Goal: Information Seeking & Learning: Check status

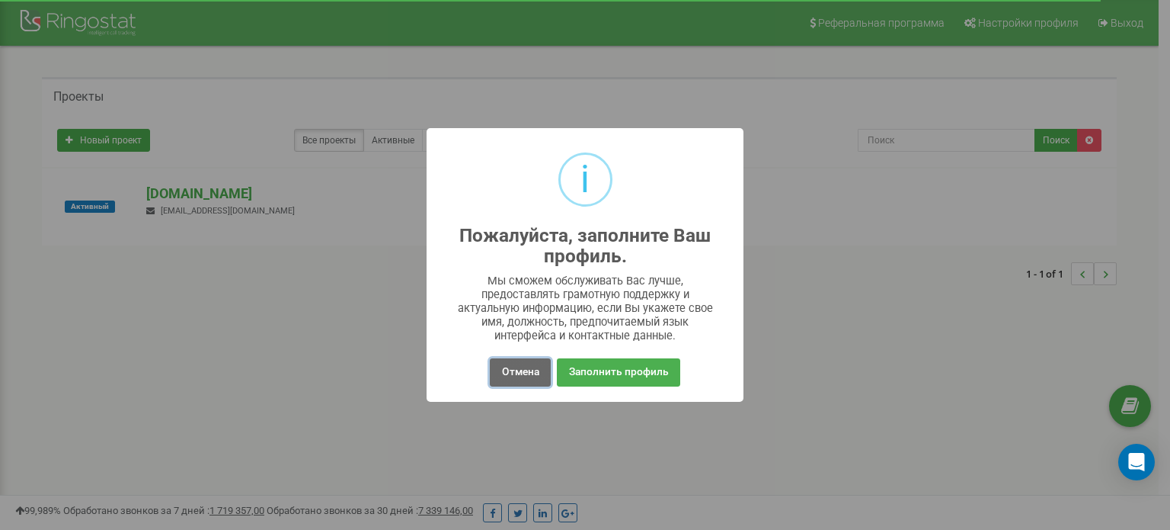
click at [521, 374] on button "Отмена" at bounding box center [520, 372] width 60 height 28
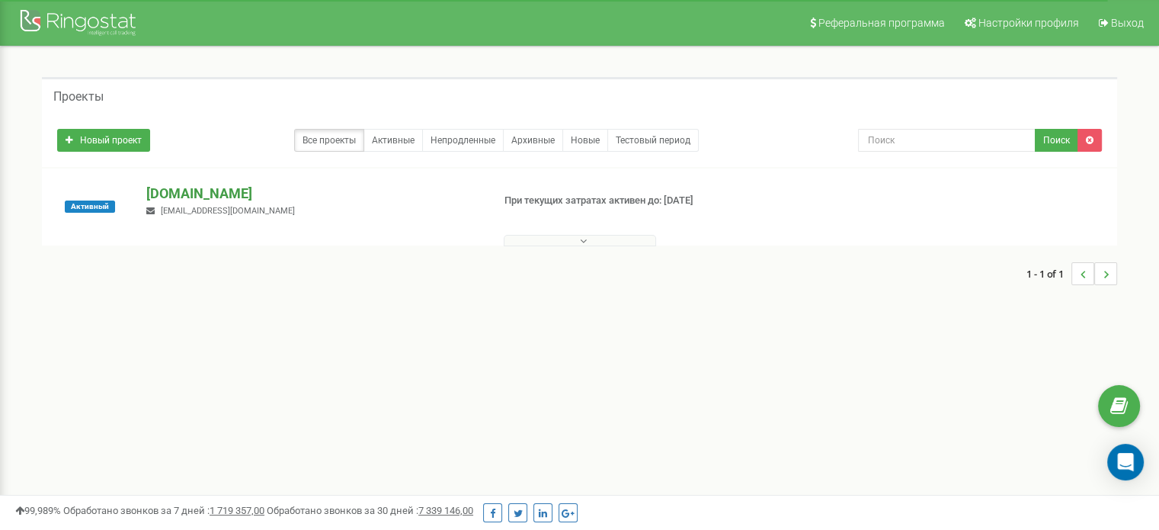
click at [172, 190] on p "[DOMAIN_NAME]" at bounding box center [312, 194] width 333 height 20
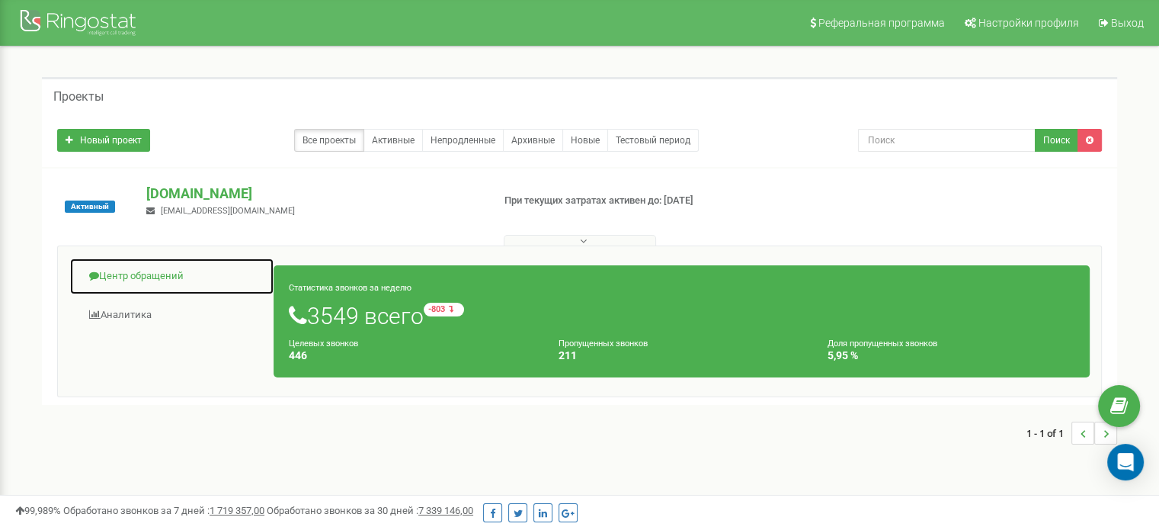
click at [186, 267] on link "Центр обращений" at bounding box center [171, 276] width 205 height 37
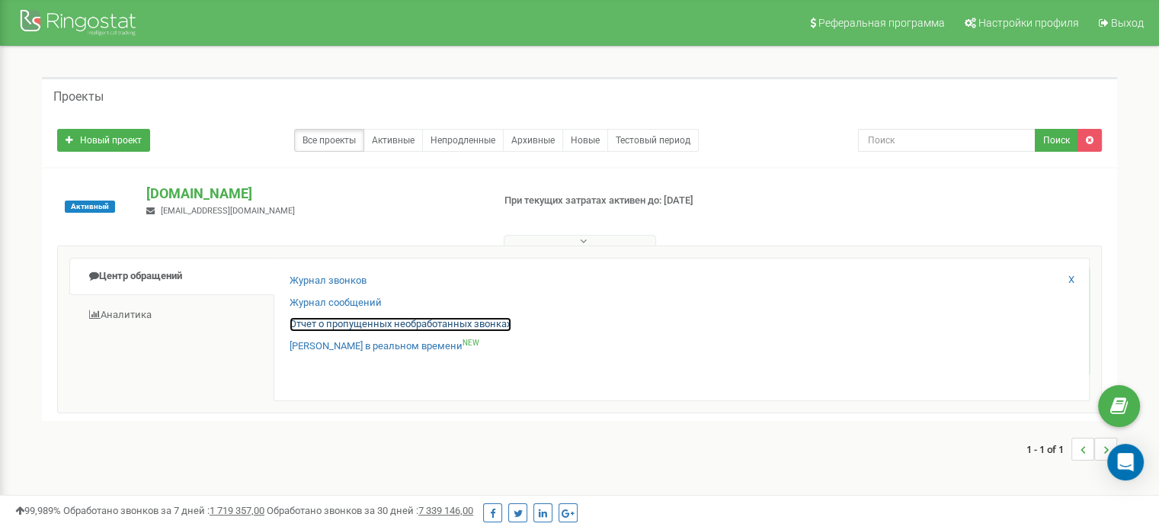
click at [347, 318] on link "Отчет о пропущенных необработанных звонках" at bounding box center [401, 324] width 222 height 14
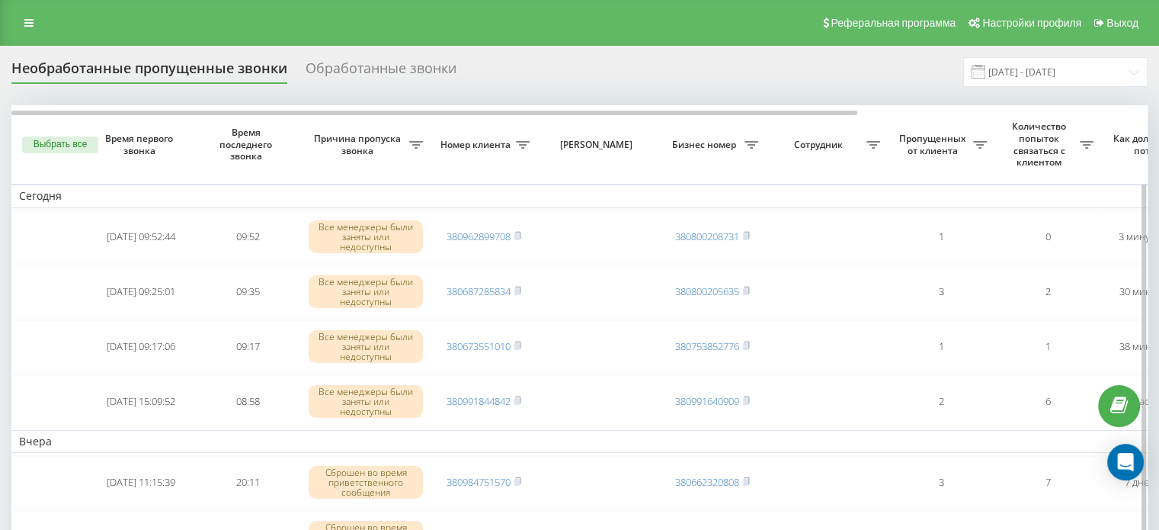
click at [423, 142] on icon at bounding box center [416, 145] width 14 height 8
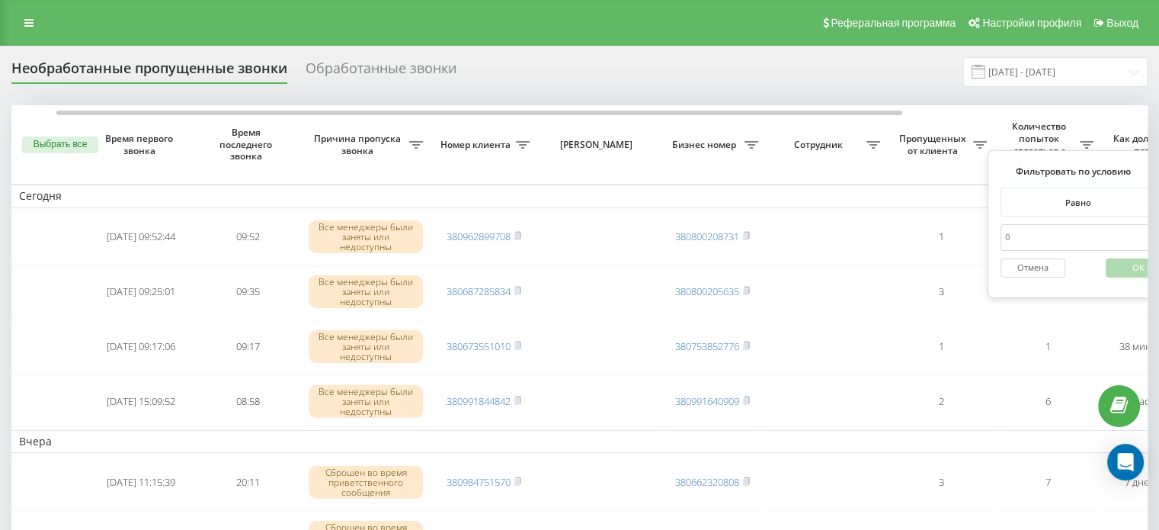
scroll to position [0, 25]
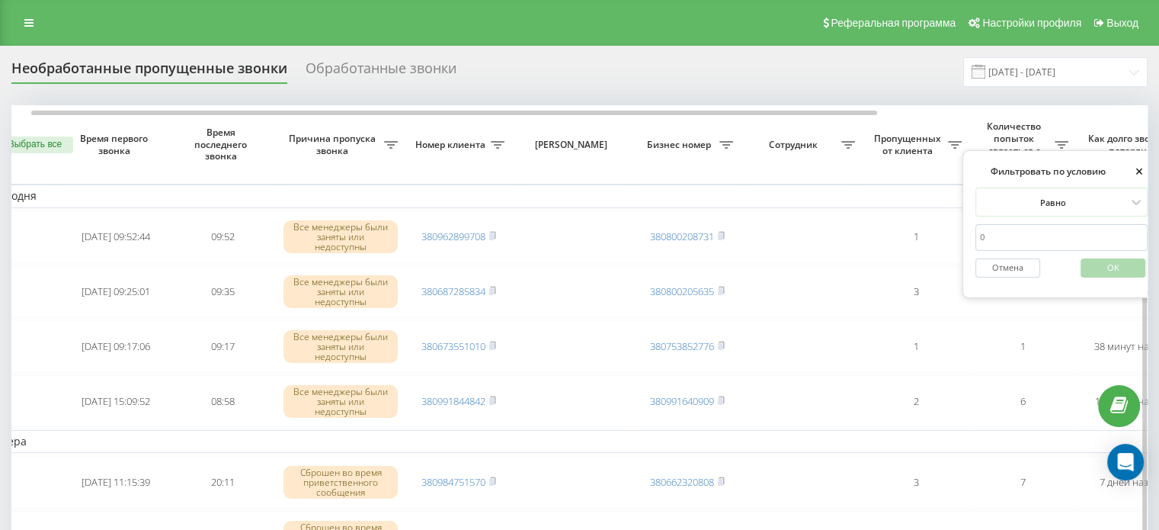
type input "0"
click button "OK" at bounding box center [1112, 267] width 65 height 19
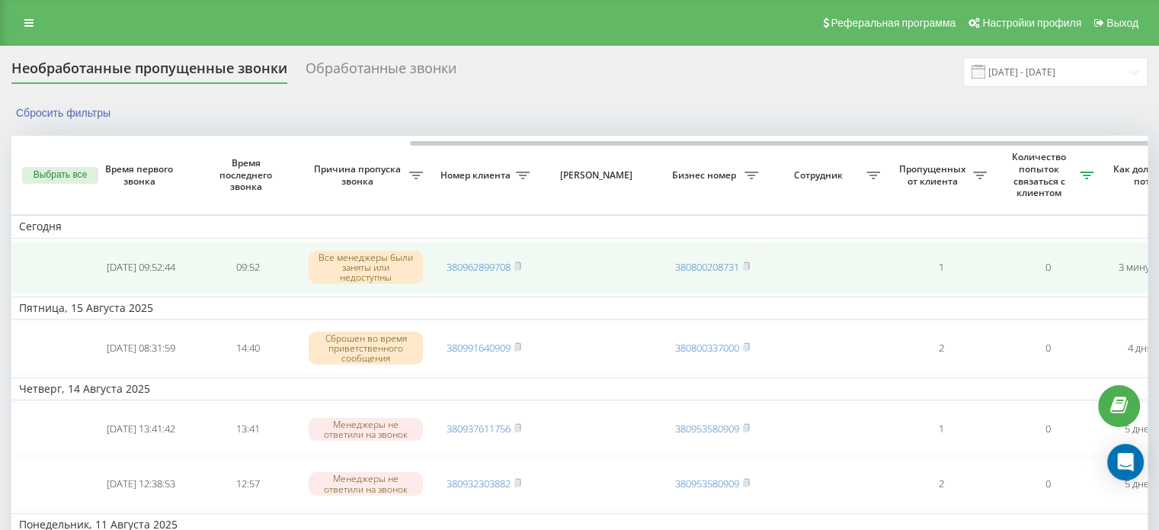
scroll to position [0, 387]
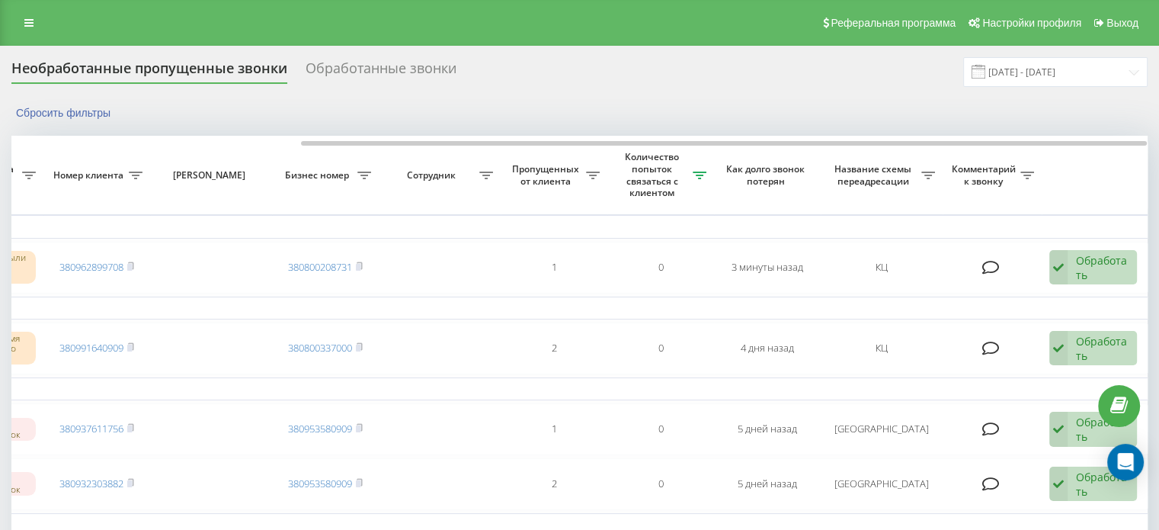
drag, startPoint x: 918, startPoint y: 173, endPoint x: 926, endPoint y: 175, distance: 8.7
click at [919, 173] on span "Название схемы переадресации" at bounding box center [874, 175] width 93 height 24
click at [36, 176] on icon at bounding box center [29, 175] width 14 height 8
click at [949, 249] on form "Равно Отмена OK" at bounding box center [928, 267] width 172 height 98
click at [921, 276] on input "text" at bounding box center [928, 267] width 172 height 27
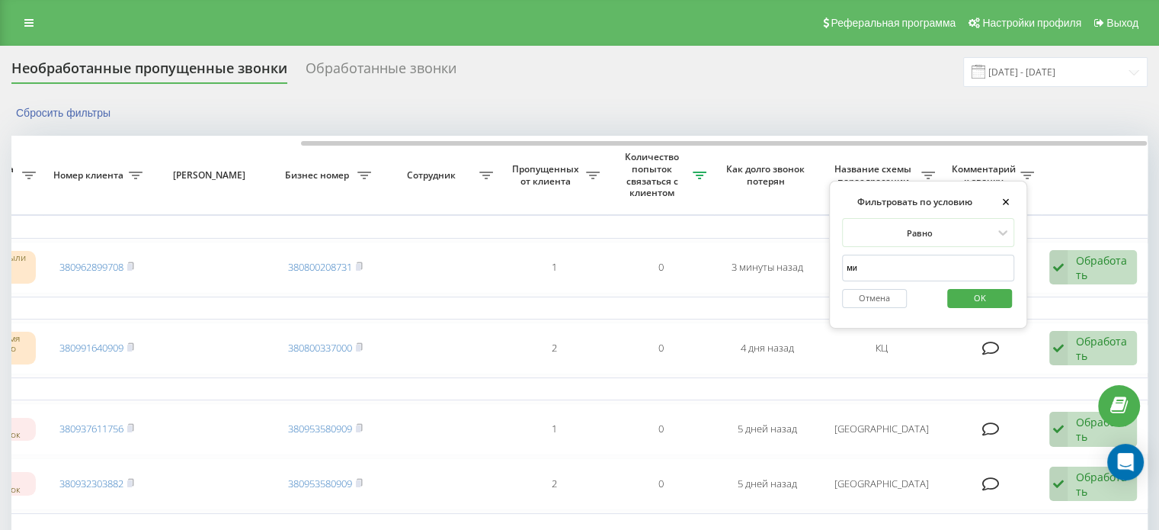
type input "[GEOGRAPHIC_DATA]"
click at [962, 296] on span "OK" at bounding box center [979, 298] width 43 height 24
